Goal: Find specific page/section: Find specific page/section

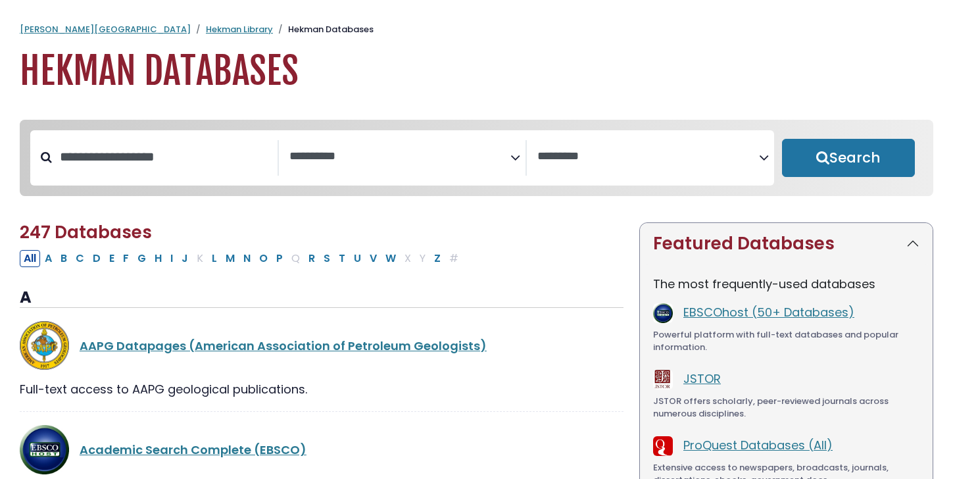
select select "Database Subject Filter"
select select "Database Vendors Filter"
click at [204, 174] on div "Search filters" at bounding box center [165, 157] width 226 height 34
click at [182, 259] on button "J" at bounding box center [185, 258] width 14 height 17
select select "Database Subject Filter"
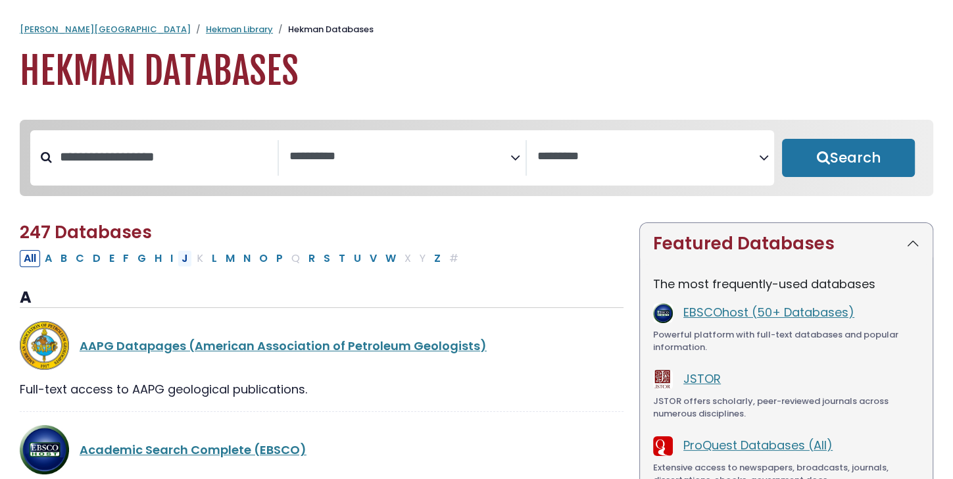
select select "Database Vendors Filter"
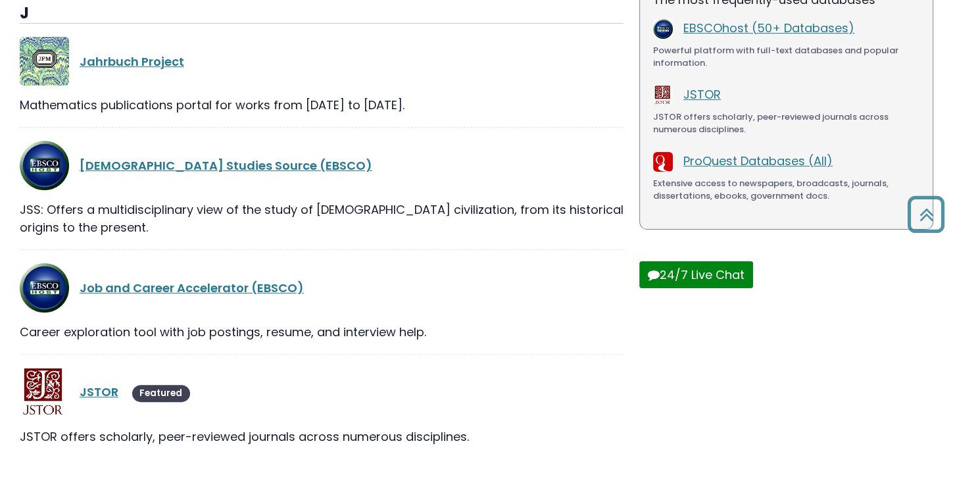
scroll to position [329, 0]
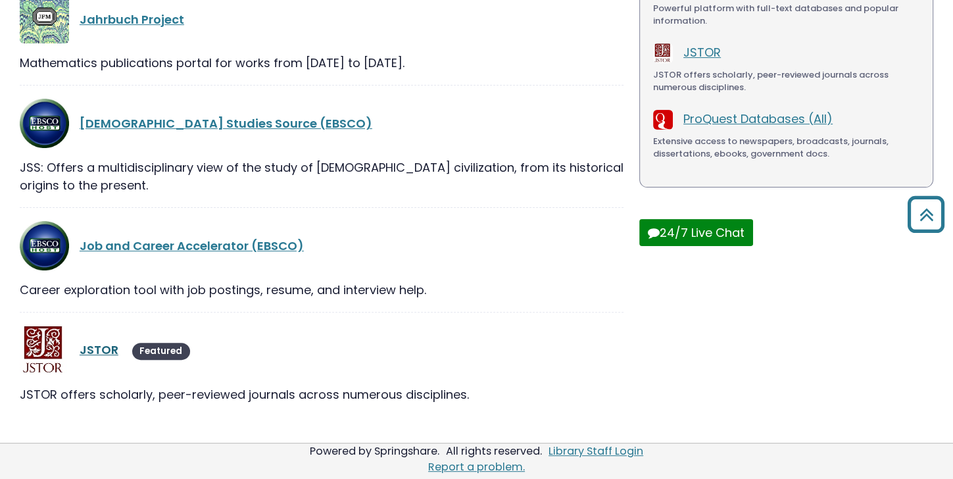
click at [109, 350] on link "JSTOR" at bounding box center [99, 349] width 39 height 16
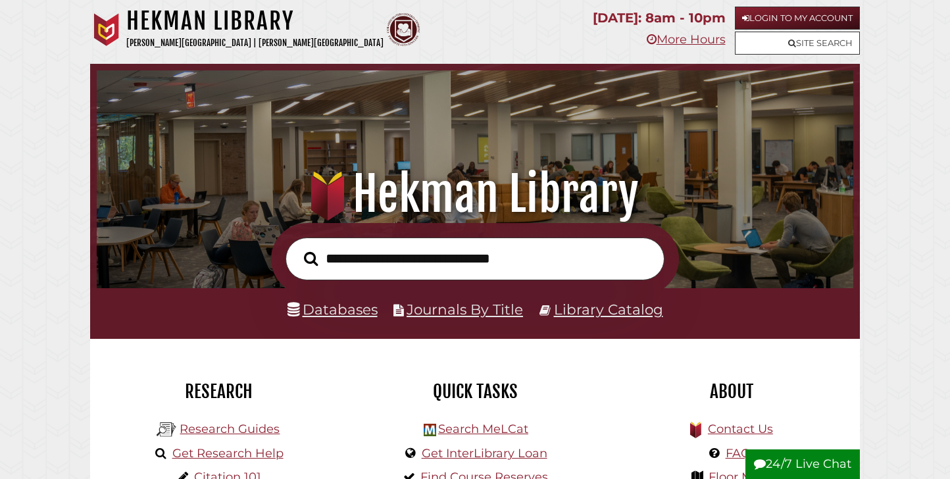
scroll to position [250, 750]
click at [786, 18] on link "Login to My Account" at bounding box center [797, 18] width 125 height 23
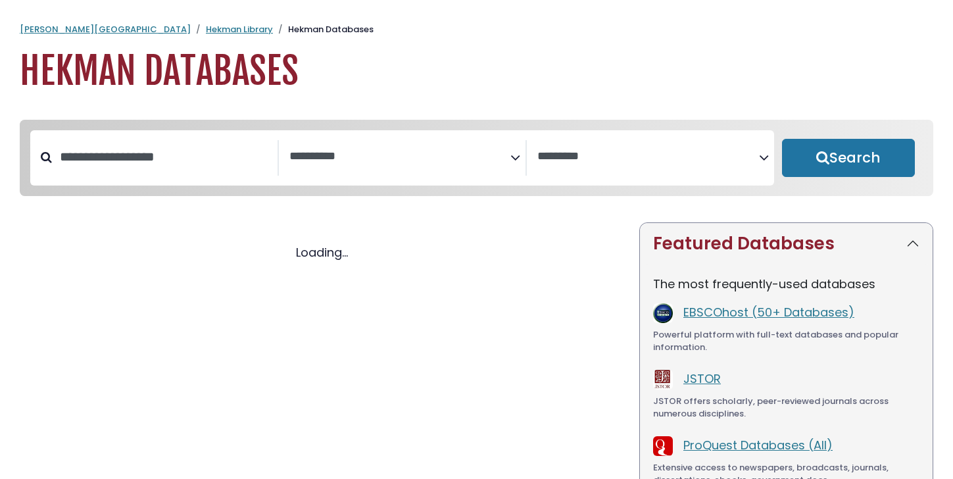
select select "Database Subject Filter"
select select "Database Vendors Filter"
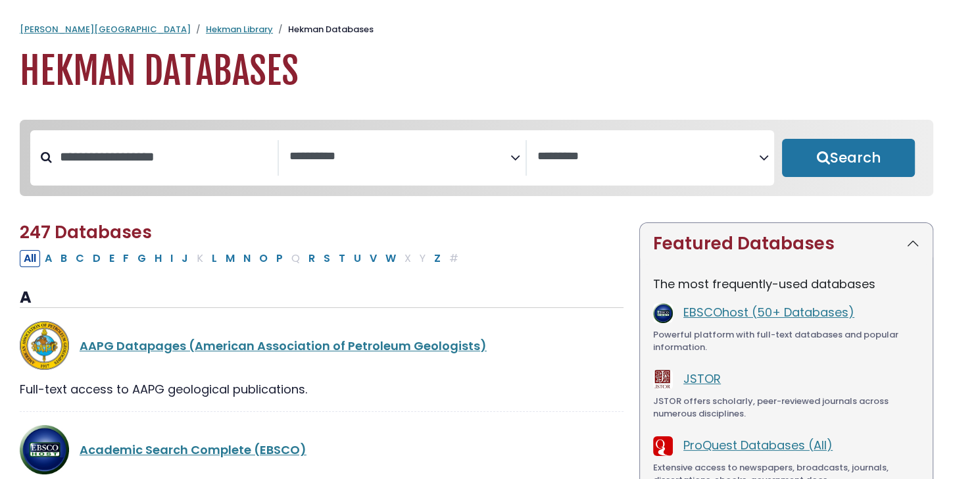
select select "Database Subject Filter"
select select "Database Vendors Filter"
click at [222, 163] on input "Search database by title or keyword" at bounding box center [165, 157] width 226 height 22
type input "*****"
click at [782, 139] on button "Search" at bounding box center [848, 158] width 133 height 38
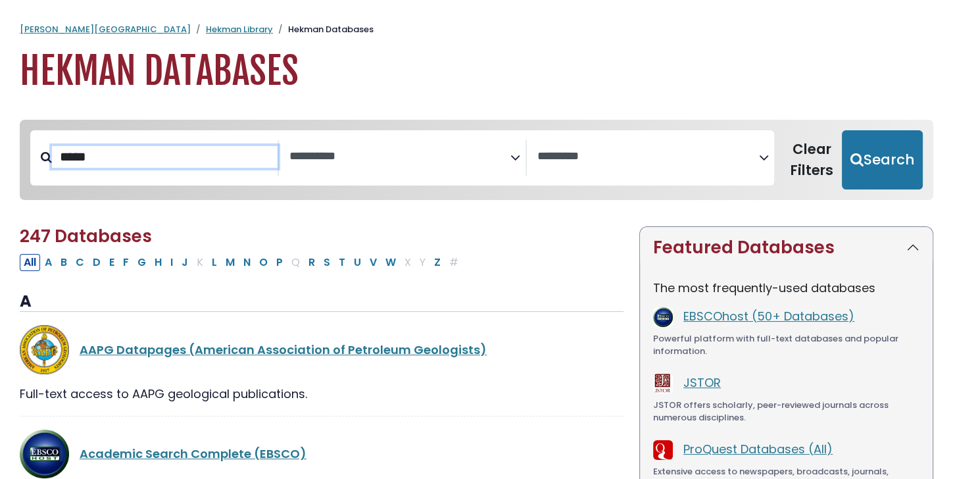
select select "Database Subject Filter"
select select "Database Vendors Filter"
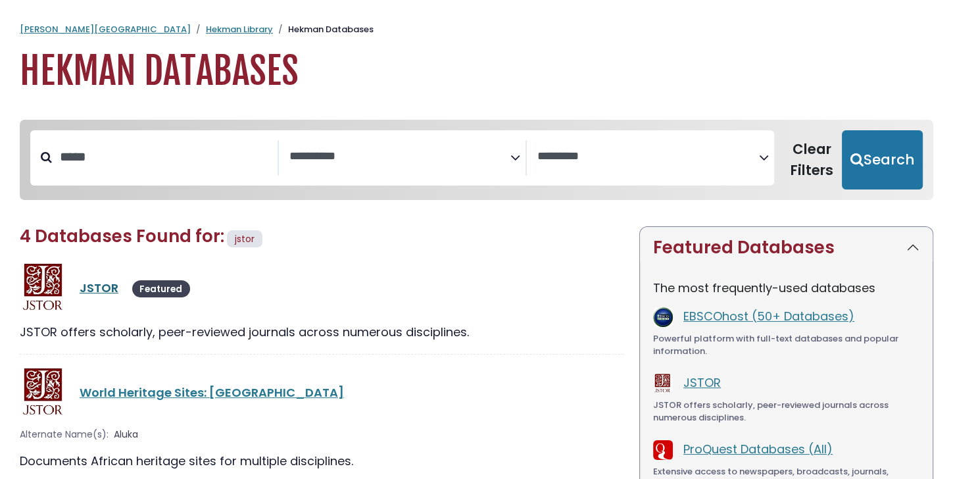
click at [97, 291] on link "JSTOR" at bounding box center [99, 288] width 39 height 16
